Goal: Task Accomplishment & Management: Manage account settings

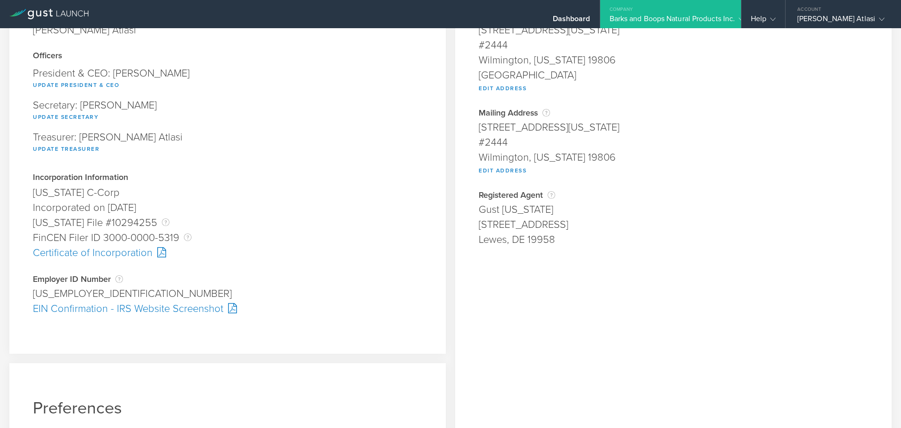
scroll to position [106, 0]
click at [196, 304] on div "EIN Confirmation - IRS Website Screenshot" at bounding box center [228, 307] width 390 height 15
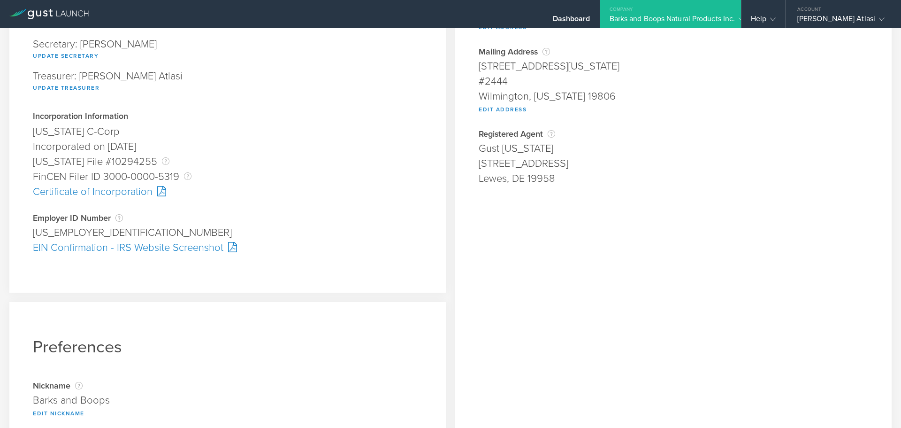
scroll to position [256, 0]
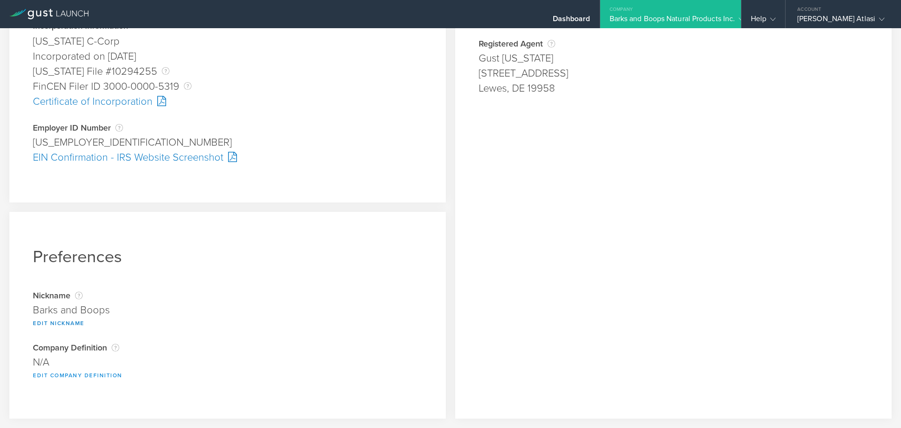
click at [107, 374] on button "Edit Company Definition" at bounding box center [78, 375] width 90 height 11
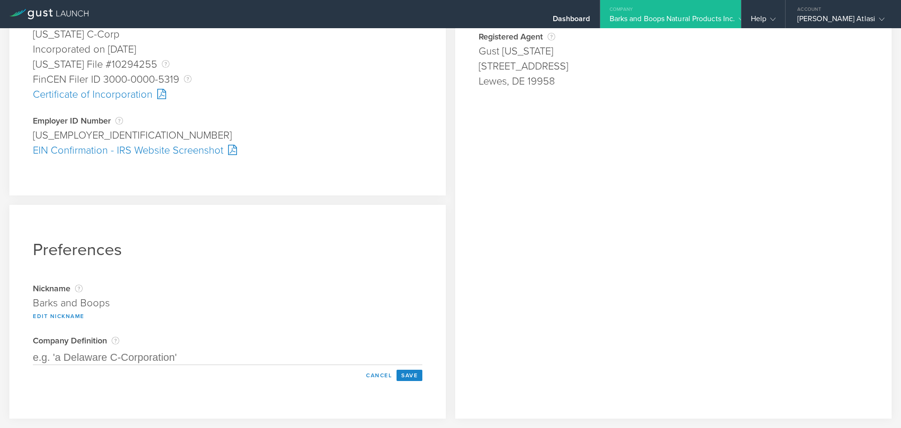
click at [189, 356] on input "text" at bounding box center [228, 357] width 390 height 15
type input "D"
type input "a Delaware C-Corp"
paste input "a Delaware C-Corp"
type input "a Delaware C-Corporation"
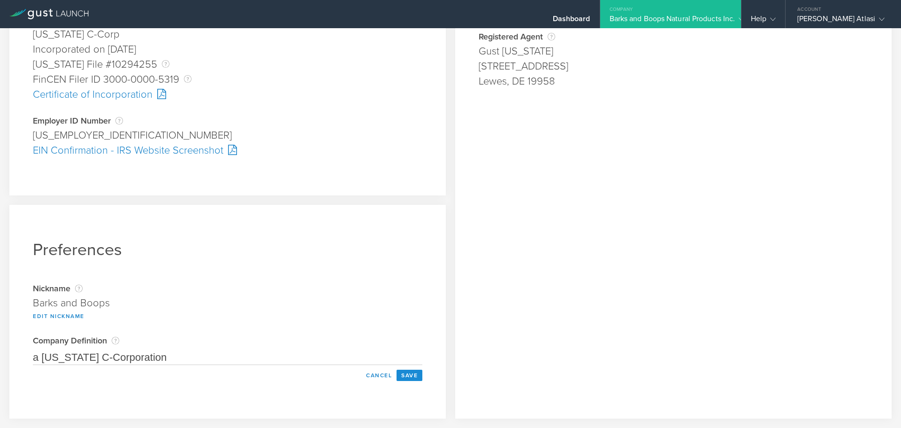
click at [406, 373] on button "Save" at bounding box center [410, 375] width 26 height 11
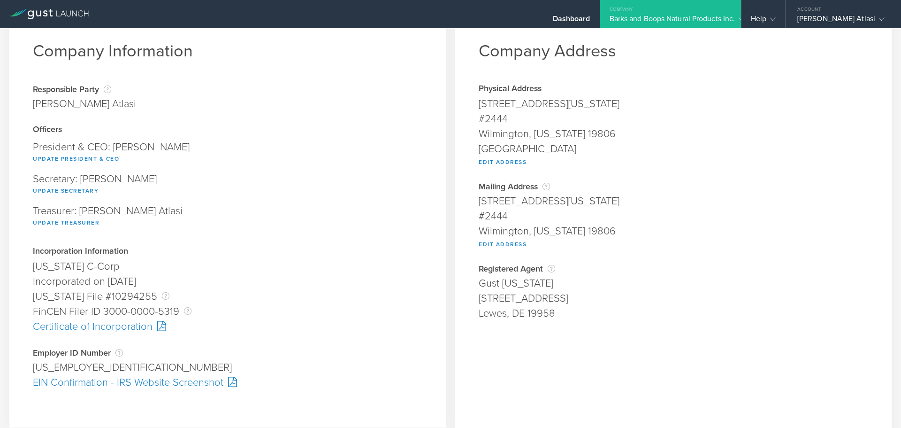
scroll to position [0, 0]
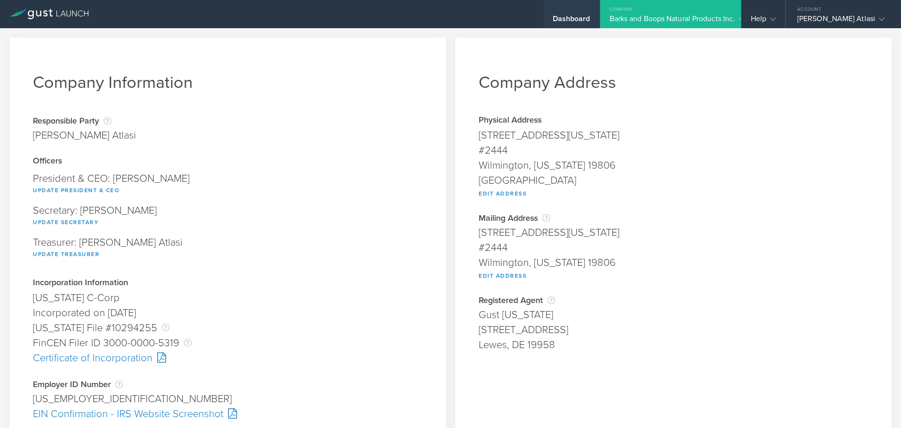
click at [572, 13] on div "Dashboard" at bounding box center [572, 14] width 56 height 28
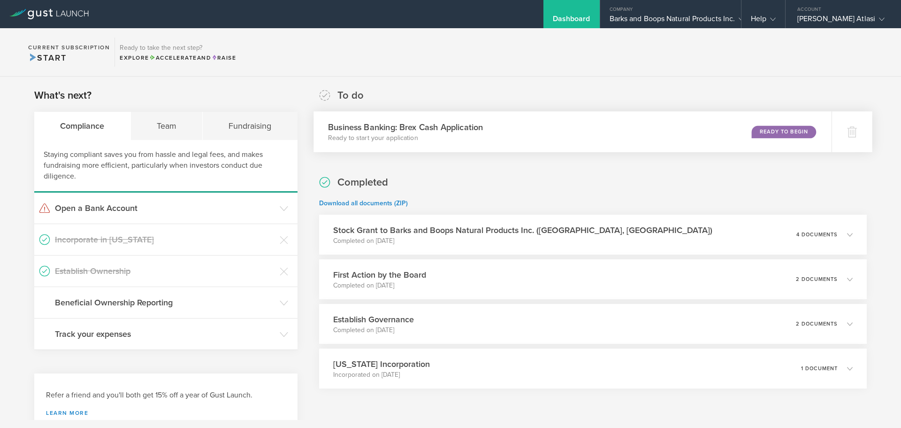
scroll to position [31, 0]
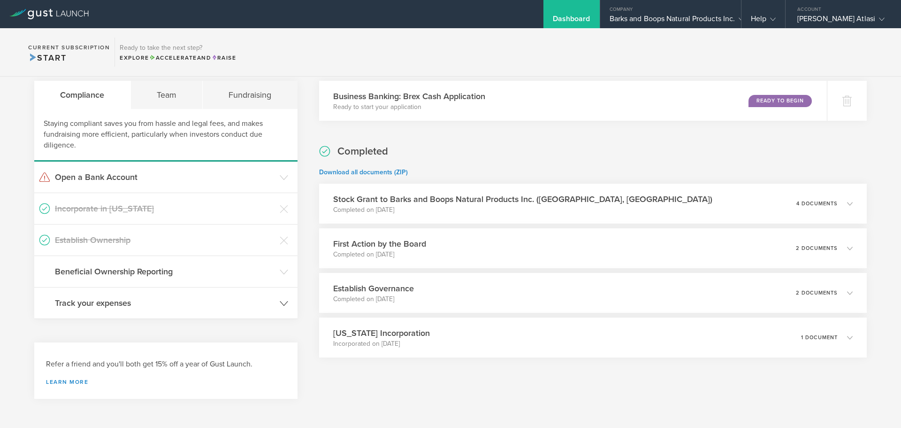
click at [266, 296] on header "Track your expenses" at bounding box center [165, 302] width 263 height 31
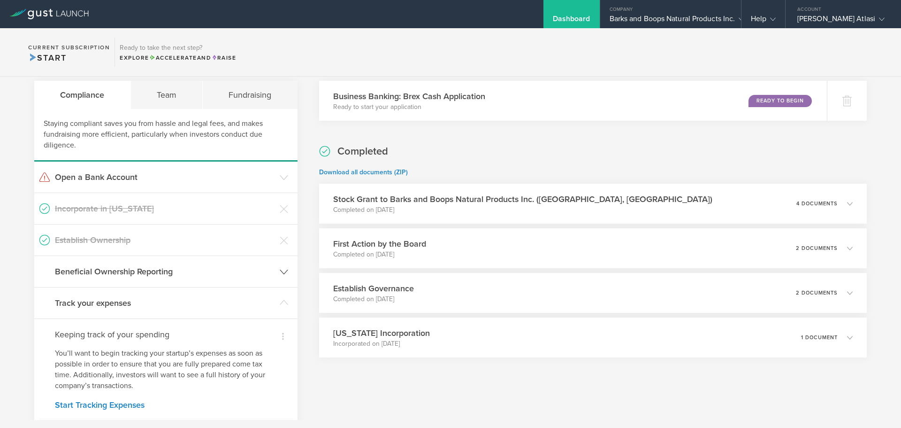
click at [246, 269] on h3 "Beneficial Ownership Reporting" at bounding box center [165, 271] width 220 height 12
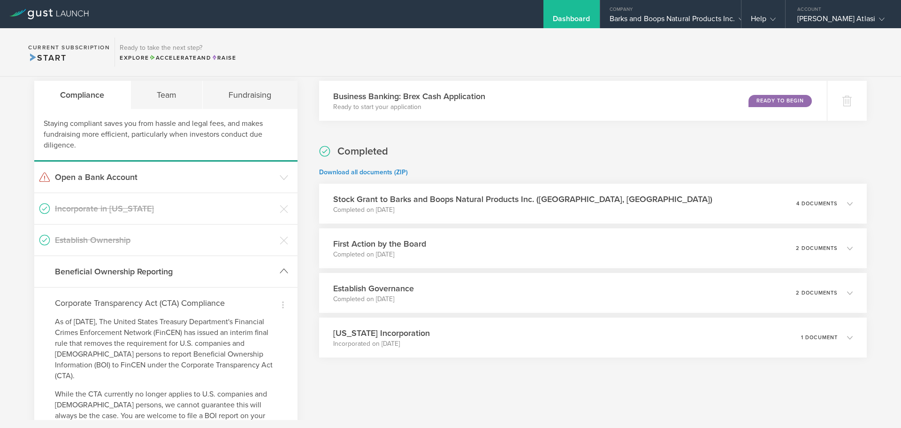
scroll to position [0, 0]
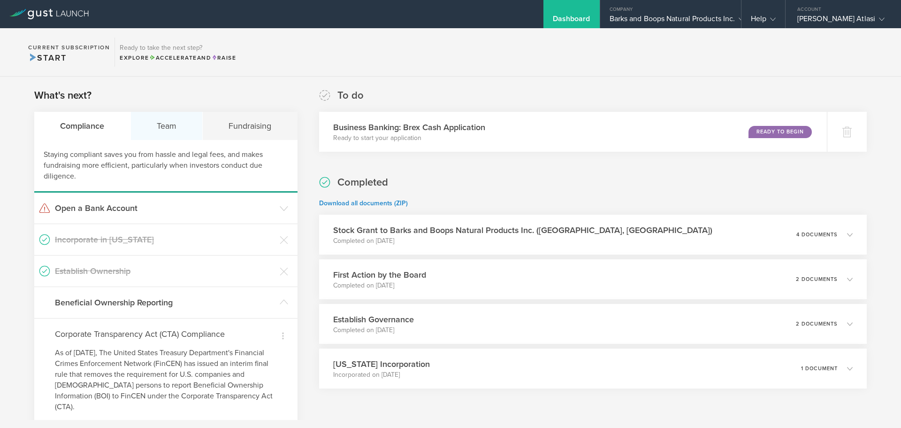
click at [182, 135] on div "Team" at bounding box center [167, 126] width 72 height 28
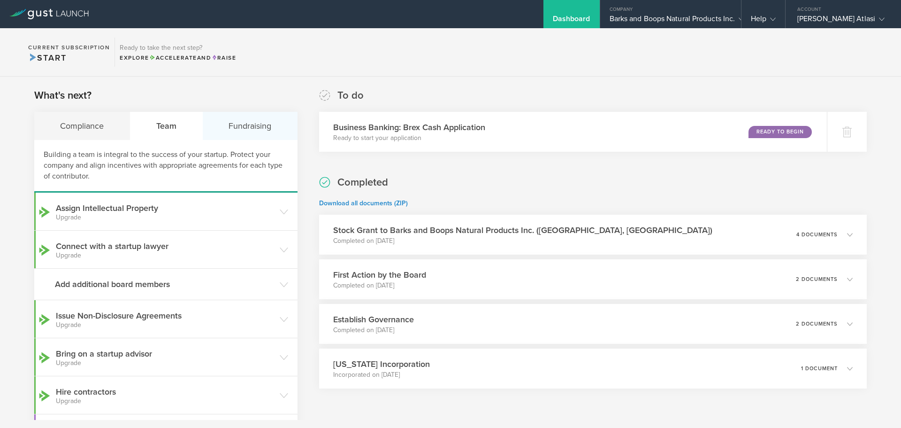
click at [231, 131] on div "Fundraising" at bounding box center [250, 126] width 95 height 28
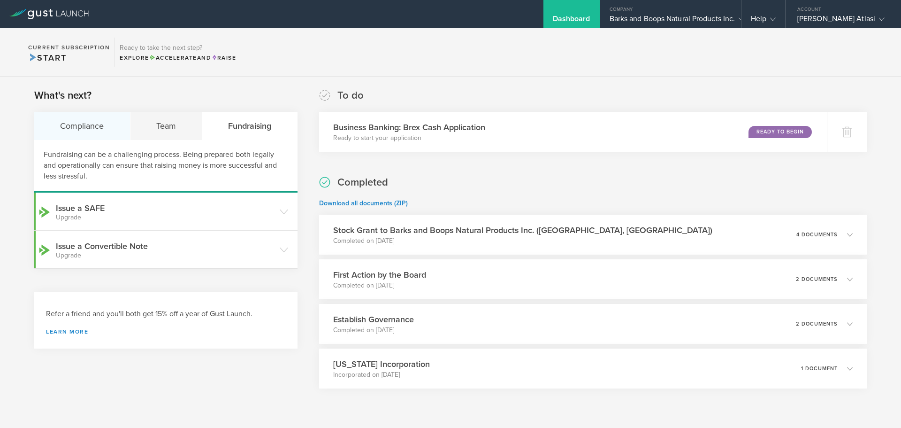
click at [65, 124] on div "Compliance" at bounding box center [82, 126] width 96 height 28
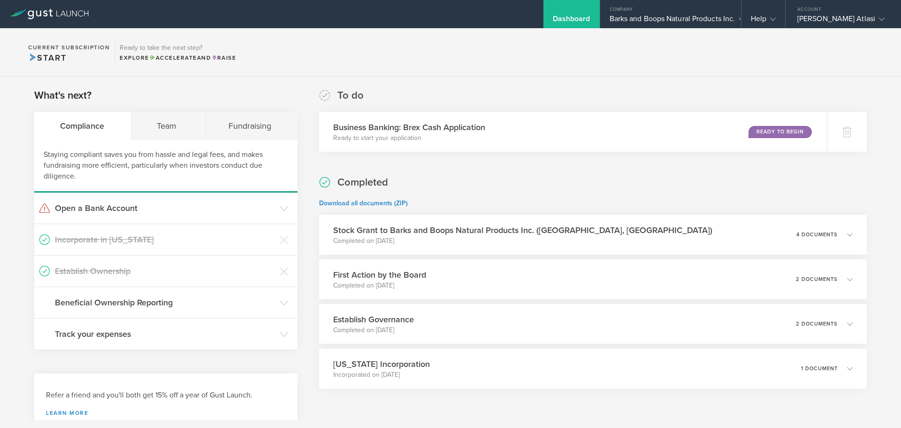
click at [144, 108] on section "What's next? Compliance Team Fundraising Staying compliant saves you from hassl…" at bounding box center [165, 219] width 263 height 262
click at [169, 128] on div "Team" at bounding box center [167, 126] width 72 height 28
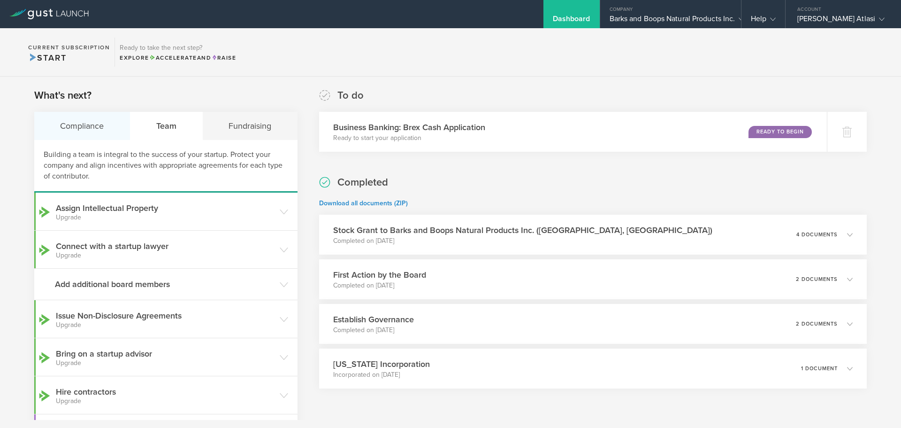
click at [81, 129] on div "Compliance" at bounding box center [82, 126] width 96 height 28
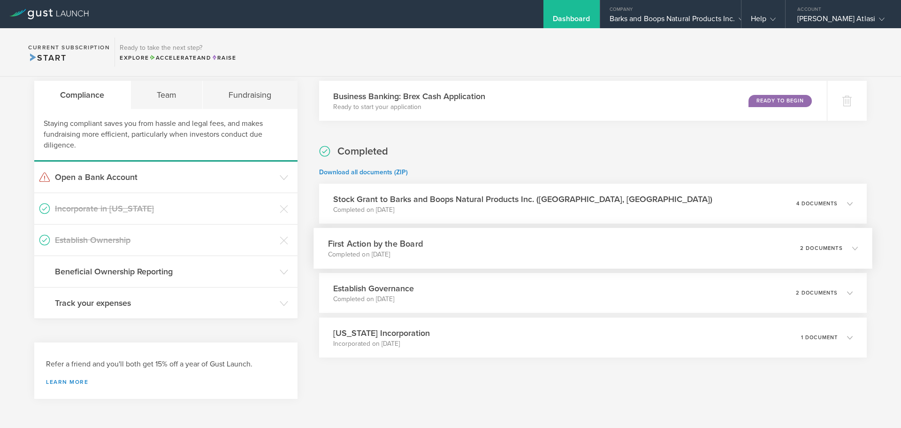
scroll to position [31, 0]
